Goal: Navigation & Orientation: Find specific page/section

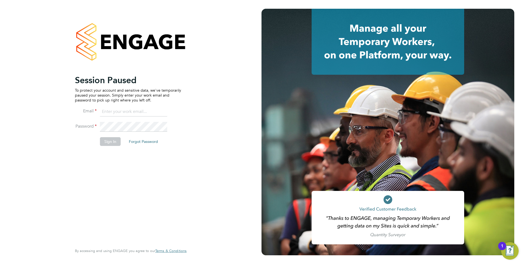
click at [106, 109] on input at bounding box center [133, 112] width 67 height 10
type input "[PERSON_NAME][EMAIL_ADDRESS][PERSON_NAME][DOMAIN_NAME]"
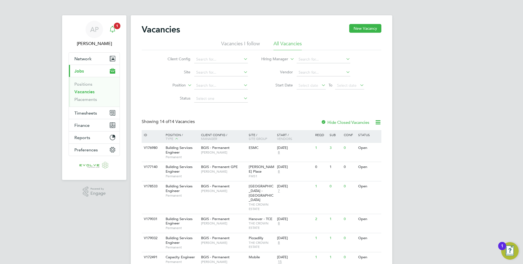
click at [115, 25] on span "1" at bounding box center [117, 26] width 7 height 7
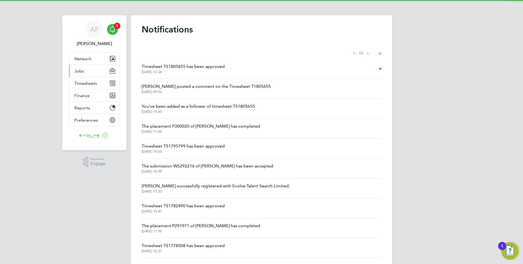
click at [92, 70] on button "Jobs" at bounding box center [94, 71] width 51 height 12
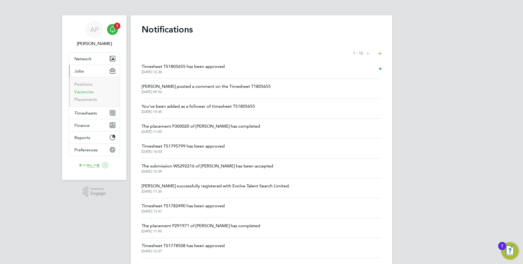
click at [83, 92] on link "Vacancies" at bounding box center [83, 91] width 19 height 5
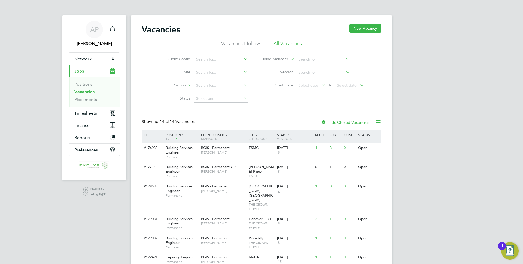
click at [416, 139] on div "AP Anthony Perrin Notifications Applications: Network Team Members Businesses S…" at bounding box center [261, 233] width 523 height 466
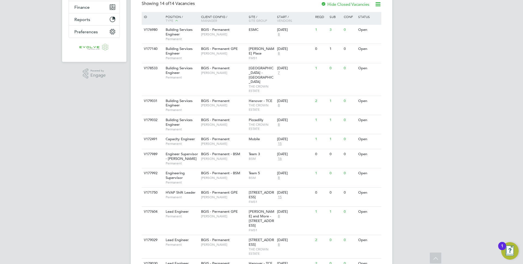
scroll to position [117, 0]
